Goal: Check status: Check status

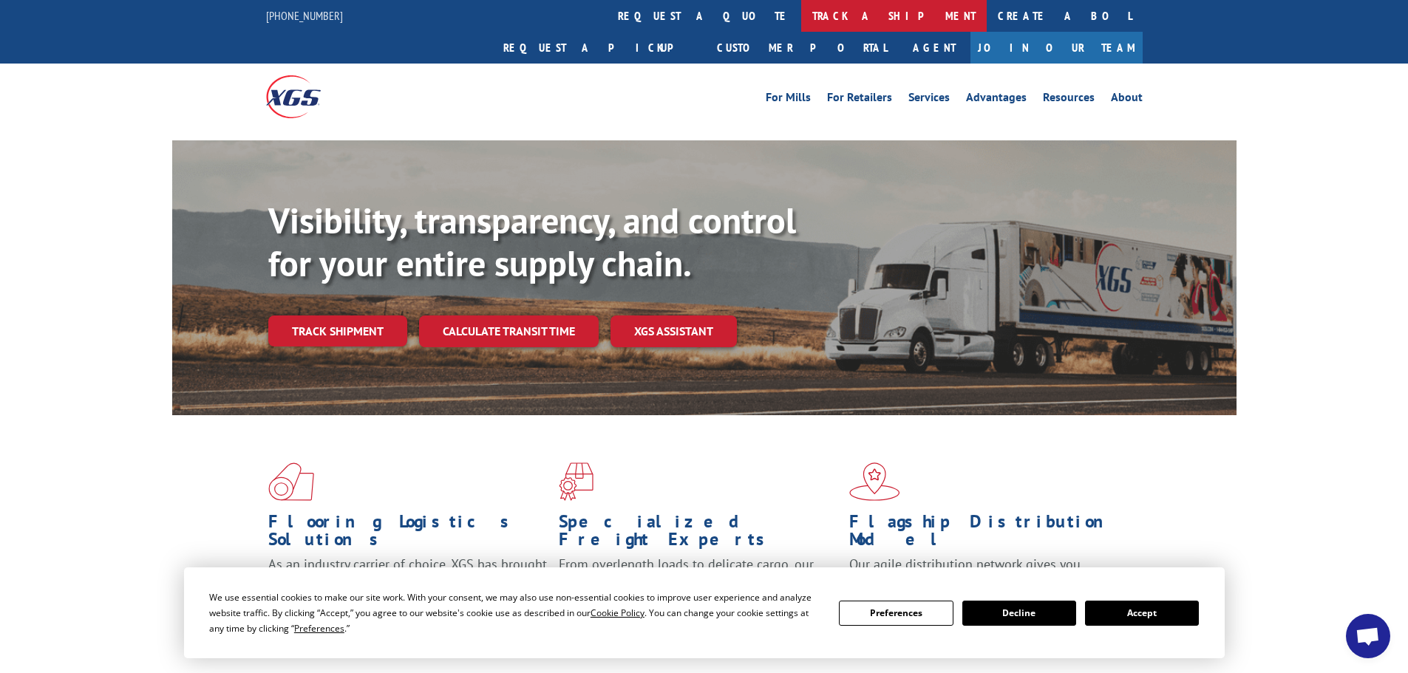
click at [801, 14] on link "track a shipment" at bounding box center [894, 16] width 186 height 32
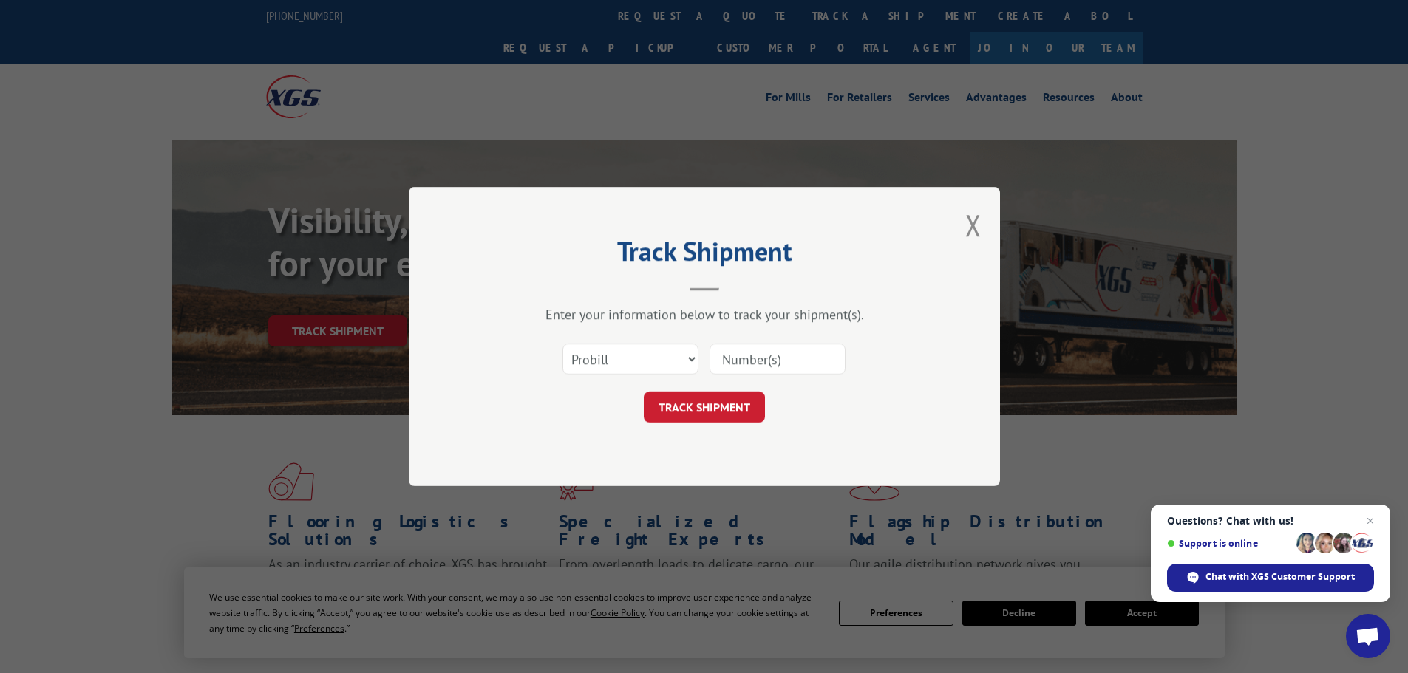
paste input "17516595"
type input "17516595"
click at [707, 407] on button "TRACK SHIPMENT" at bounding box center [704, 407] width 121 height 31
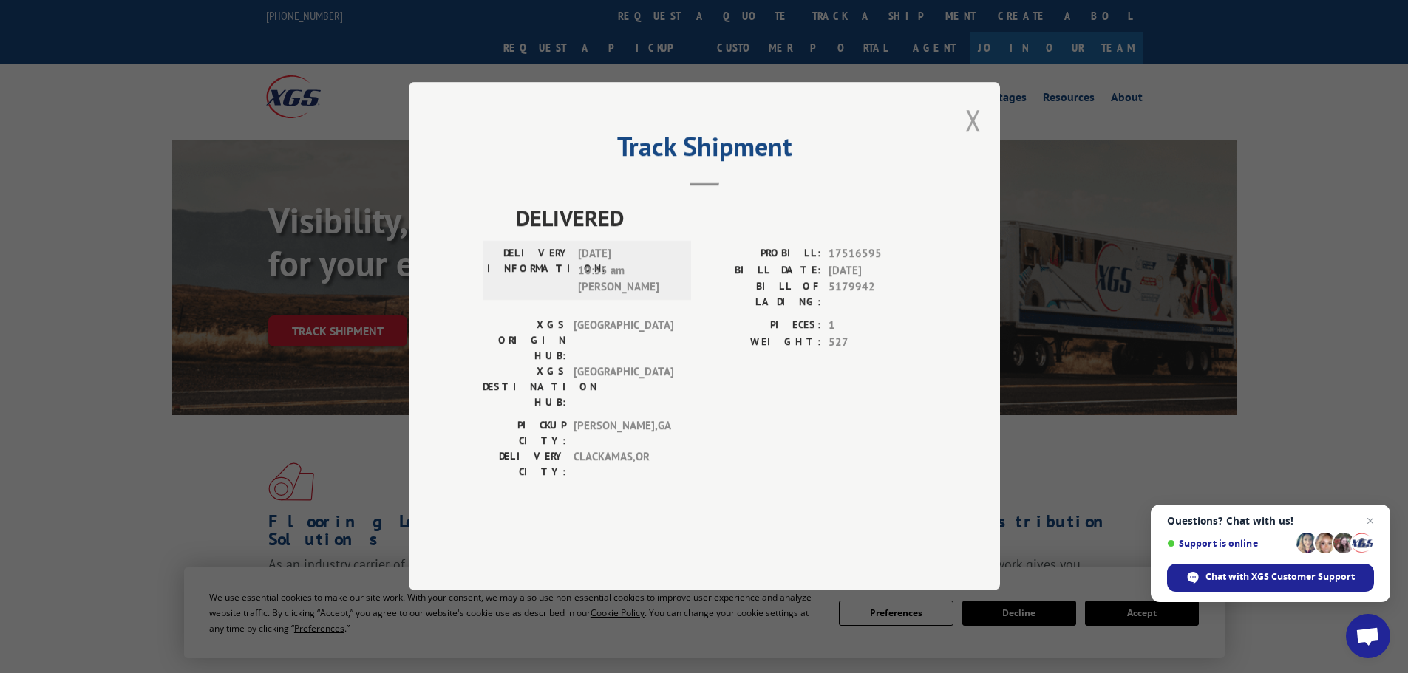
click at [975, 140] on button "Close modal" at bounding box center [973, 120] width 16 height 39
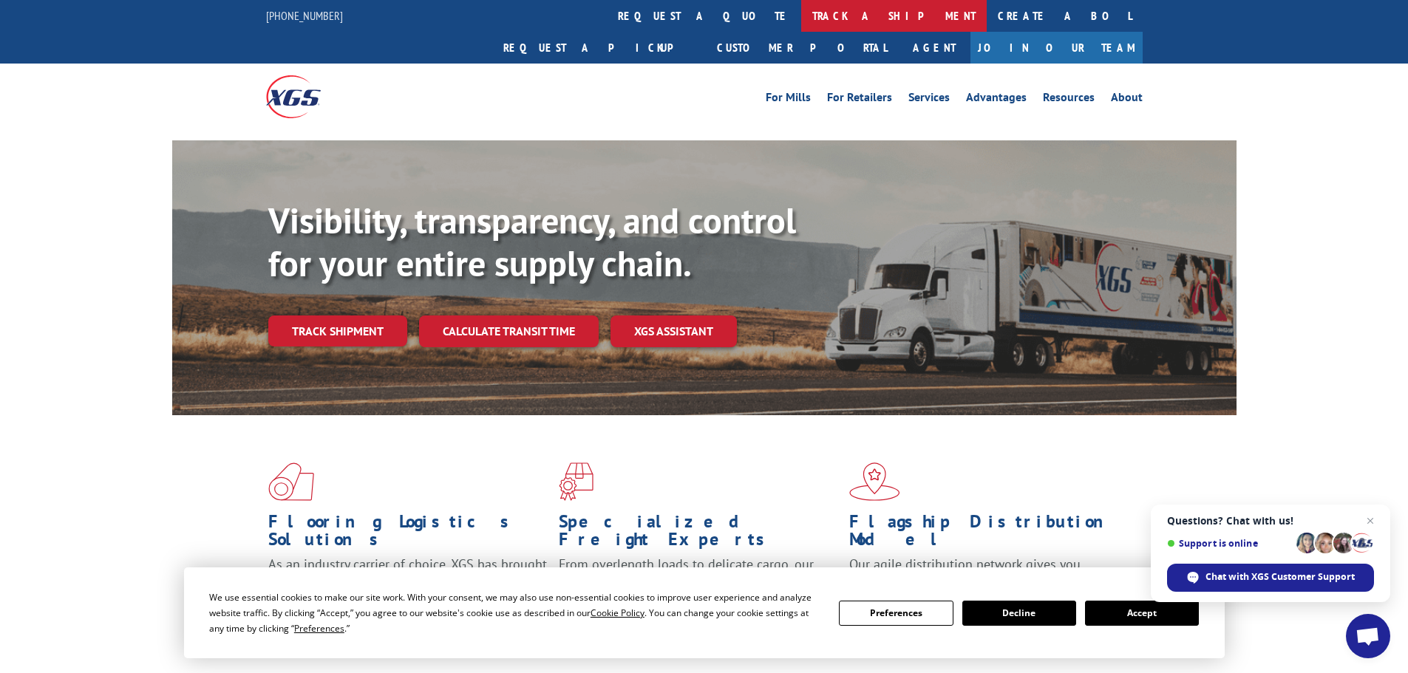
click at [801, 11] on link "track a shipment" at bounding box center [894, 16] width 186 height 32
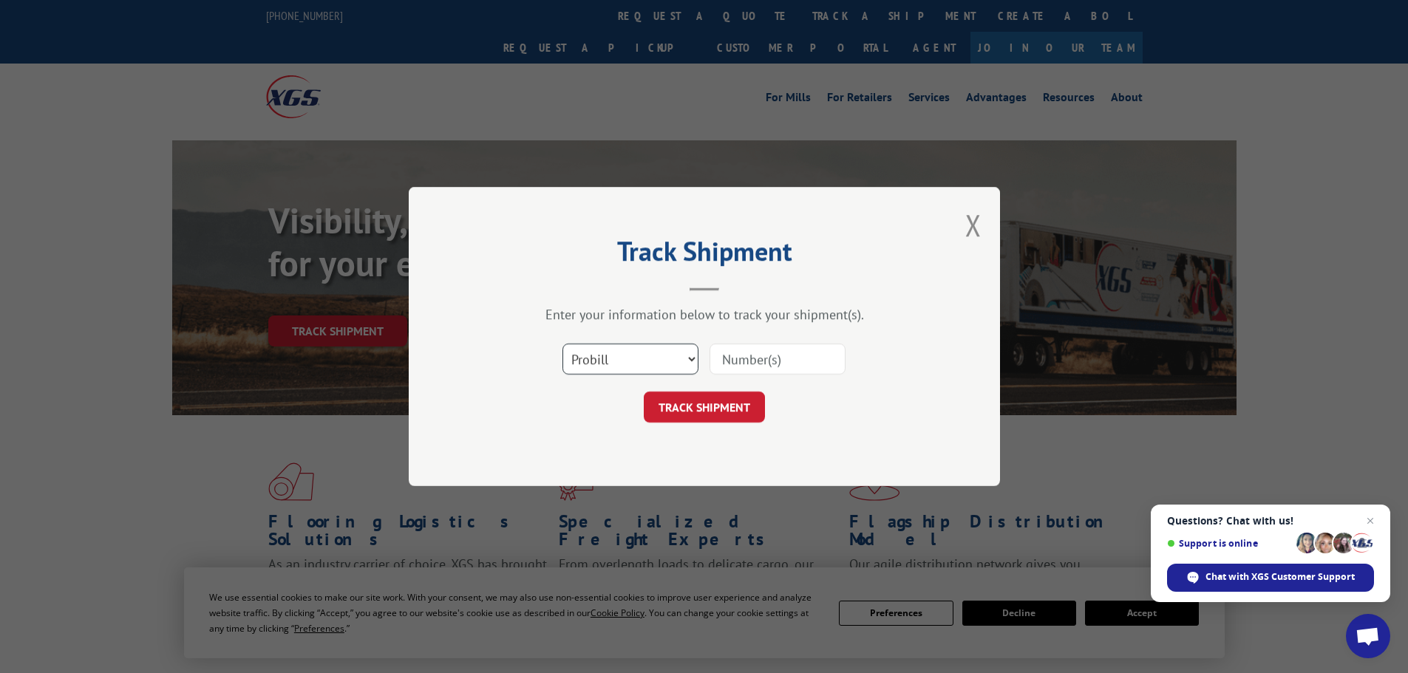
click at [605, 360] on select "Select category... Probill BOL PO" at bounding box center [631, 359] width 136 height 31
select select "po"
click at [563, 344] on select "Select category... Probill BOL PO" at bounding box center [631, 359] width 136 height 31
click at [748, 356] on input at bounding box center [778, 359] width 136 height 31
paste input "17537473"
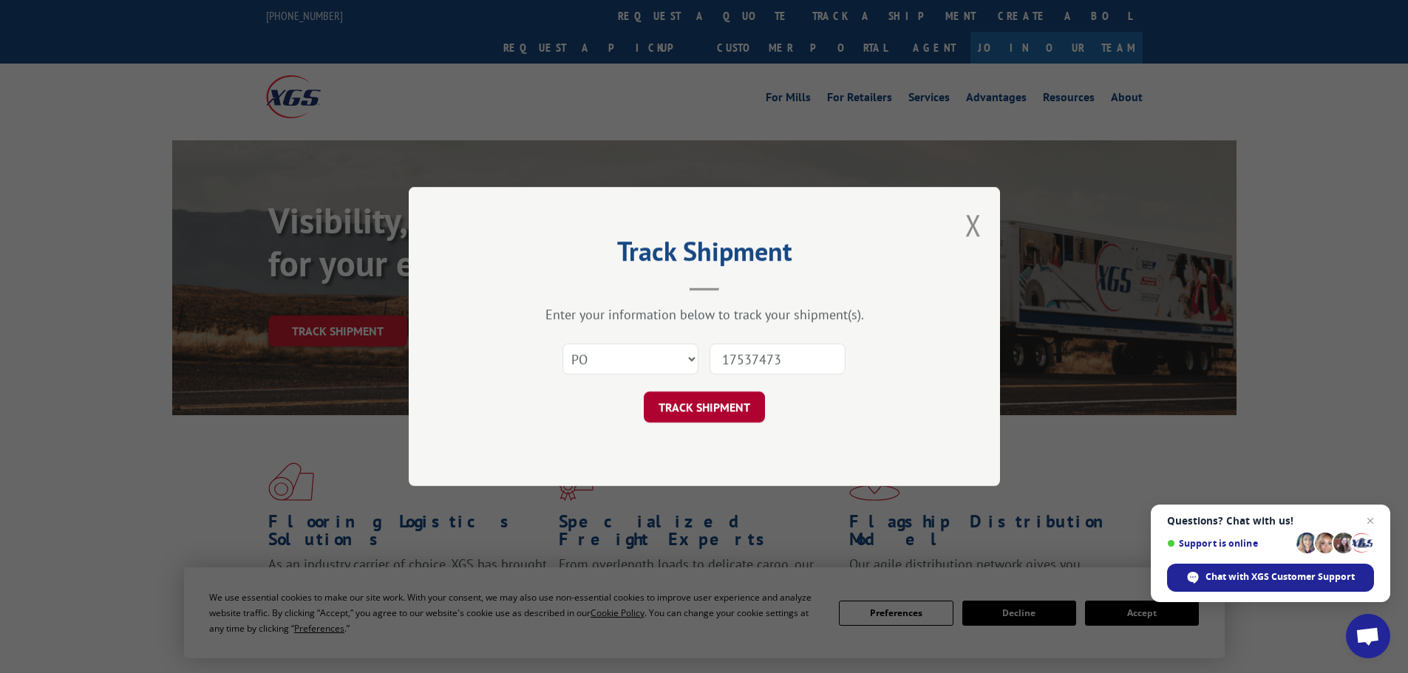
type input "17537473"
click at [704, 400] on button "TRACK SHIPMENT" at bounding box center [704, 407] width 121 height 31
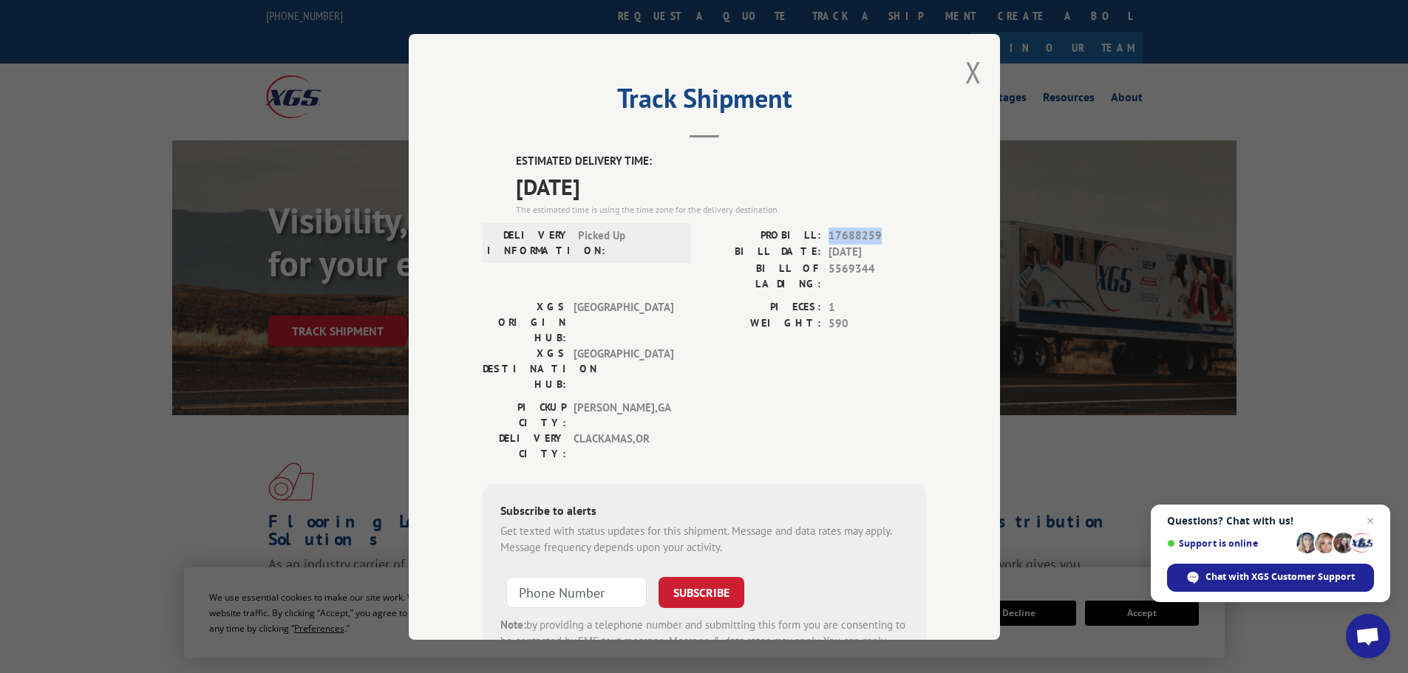
drag, startPoint x: 822, startPoint y: 236, endPoint x: 880, endPoint y: 238, distance: 58.4
click at [880, 238] on div "PROBILL: 17688259" at bounding box center [815, 235] width 222 height 17
copy span "17688259"
click at [966, 65] on button "Close modal" at bounding box center [973, 71] width 16 height 39
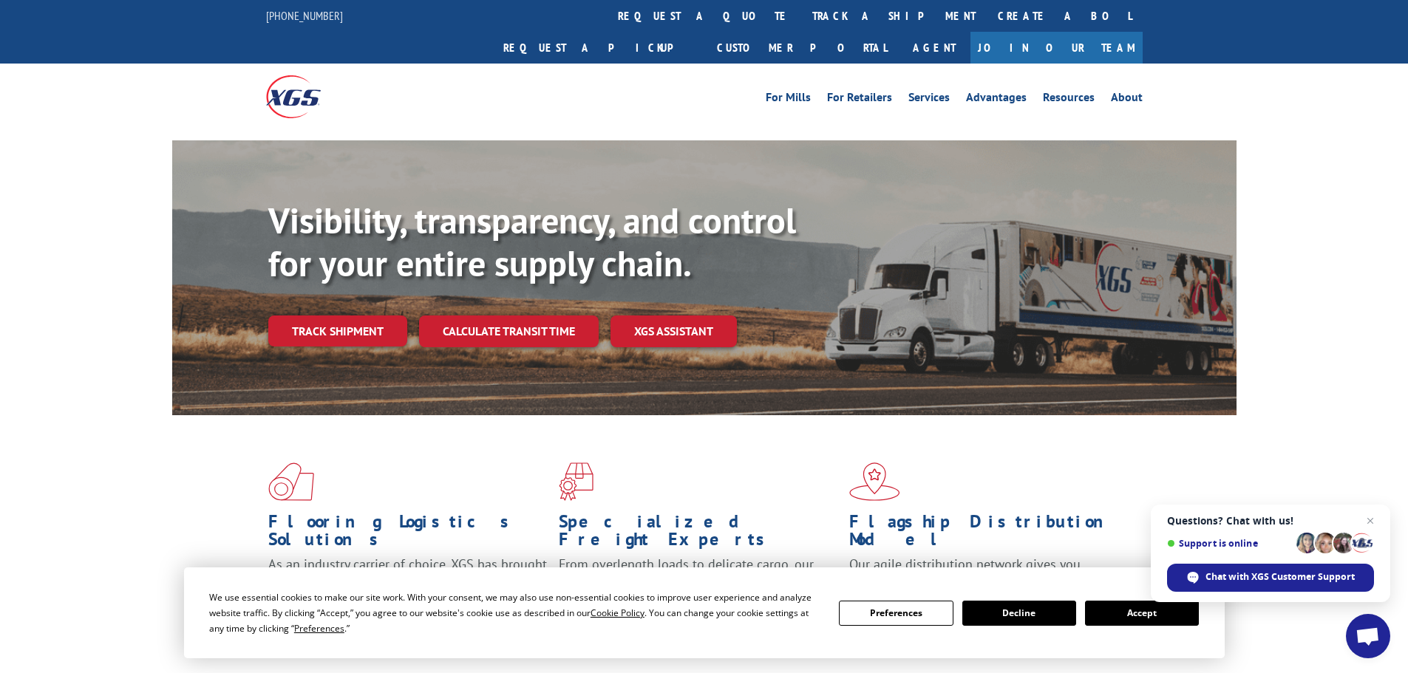
click at [801, 14] on link "track a shipment" at bounding box center [894, 16] width 186 height 32
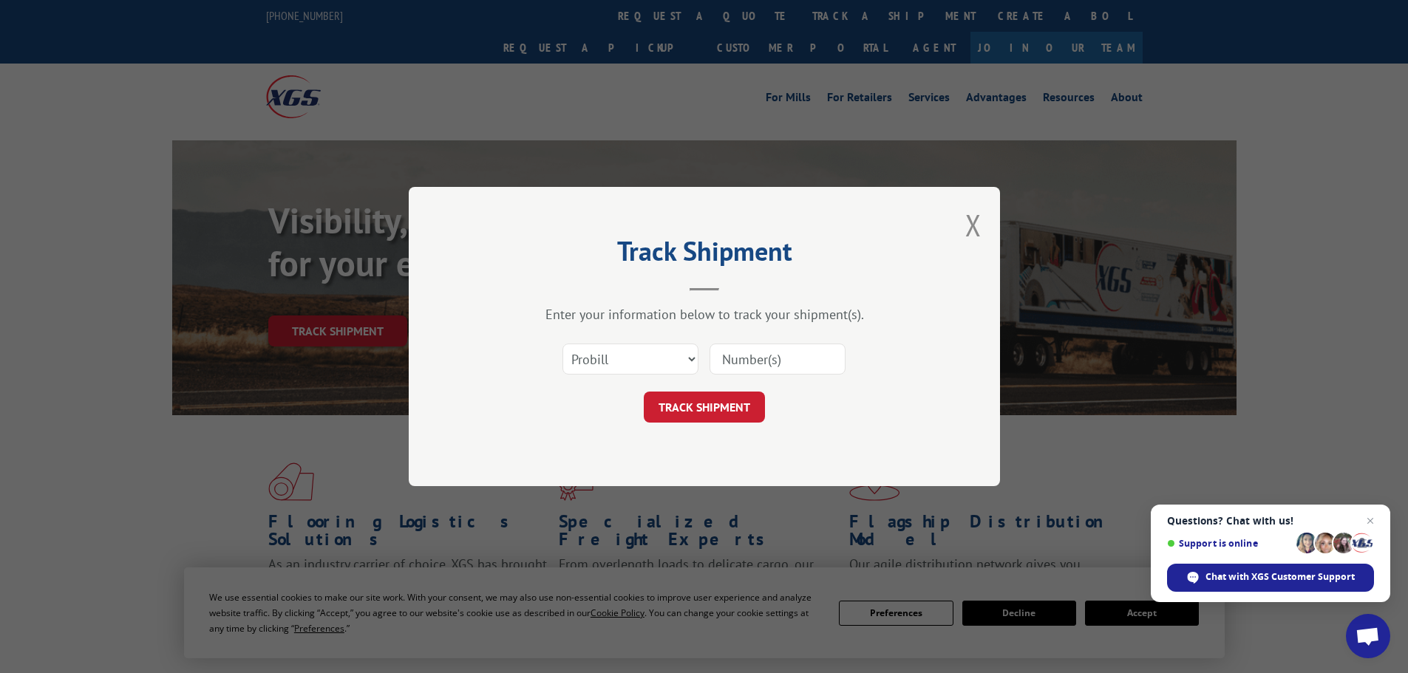
paste input "17688259"
type input "17688259"
click at [724, 406] on button "TRACK SHIPMENT" at bounding box center [704, 407] width 121 height 31
